Goal: Navigation & Orientation: Go to known website

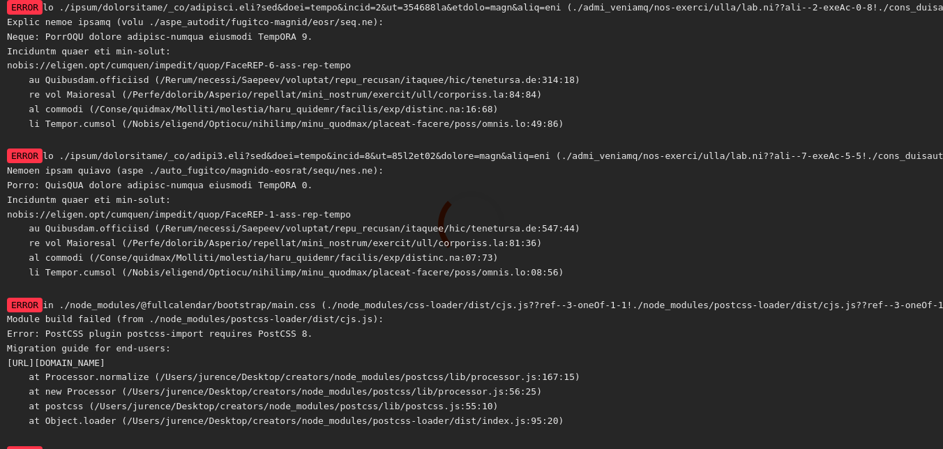
scroll to position [5068, 0]
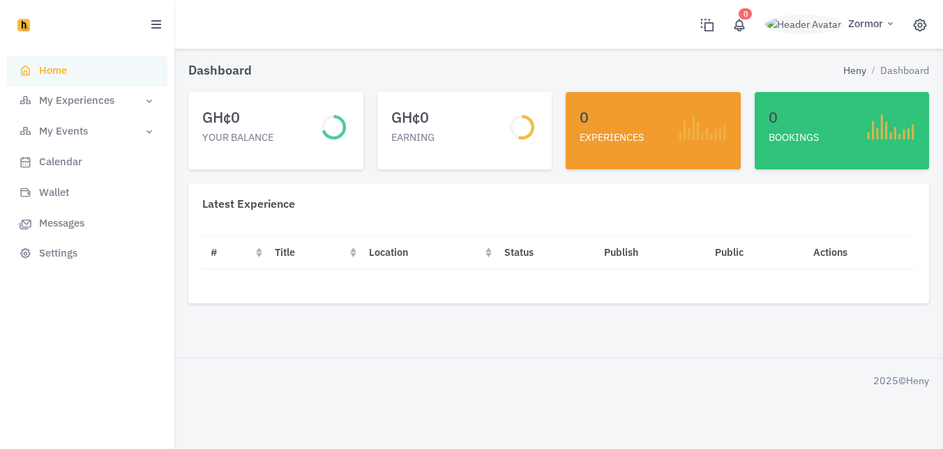
click at [869, 24] on span "Zormor" at bounding box center [865, 24] width 35 height 16
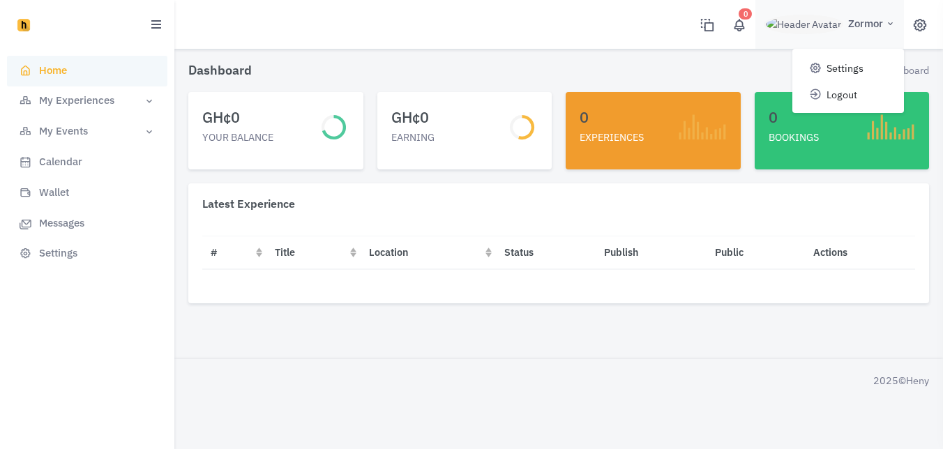
click at [508, 56] on div "Dashboard Heny Dashboard GH¢ 0 YOUR BALANCE GH¢ 0 EARNING 0 EXPERIENCES 0 BOOKI…" at bounding box center [558, 179] width 769 height 359
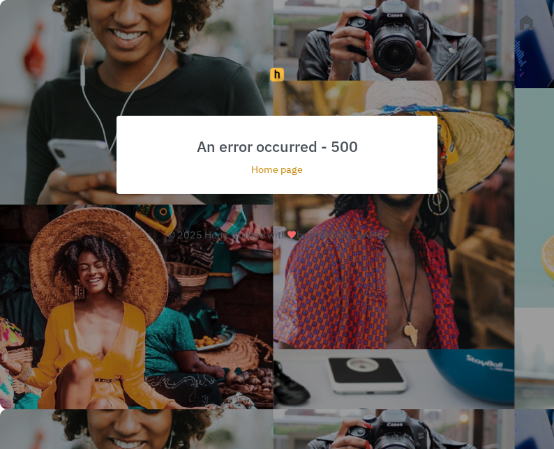
click at [273, 166] on link "Home page" at bounding box center [277, 169] width 52 height 13
click at [285, 172] on link "Home page" at bounding box center [277, 169] width 52 height 13
